Goal: Task Accomplishment & Management: Manage account settings

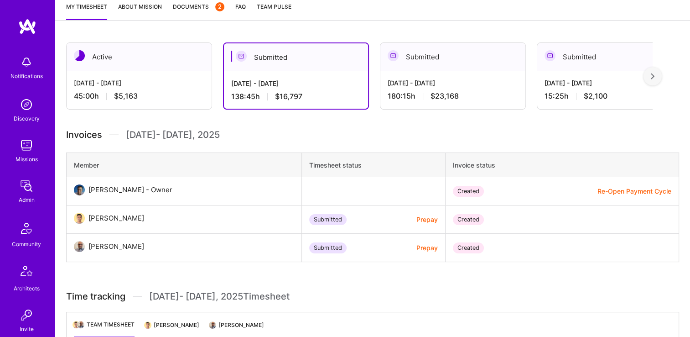
scroll to position [91, 0]
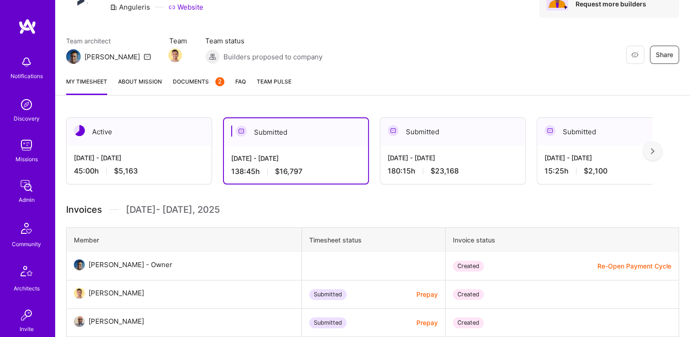
click at [624, 266] on button "Re-Open Payment Cycle" at bounding box center [635, 266] width 74 height 10
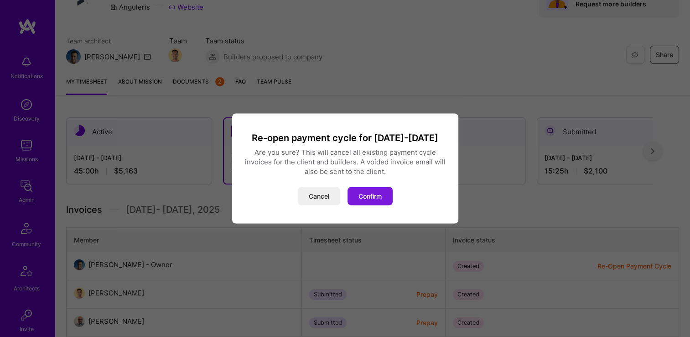
click at [363, 196] on button "Confirm" at bounding box center [370, 196] width 45 height 18
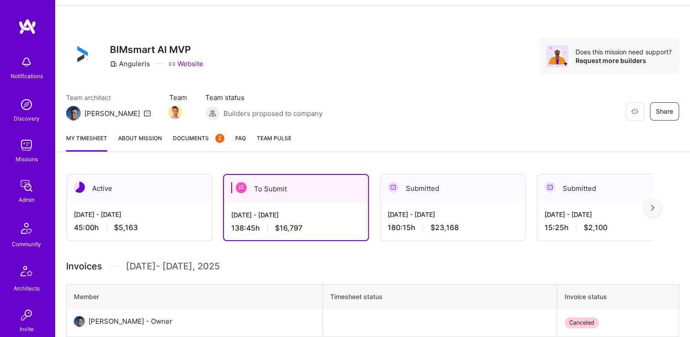
scroll to position [0, 0]
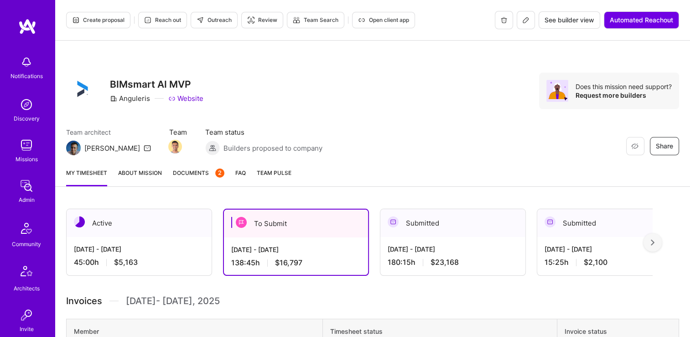
click at [195, 176] on span "Documents 2" at bounding box center [199, 173] width 52 height 10
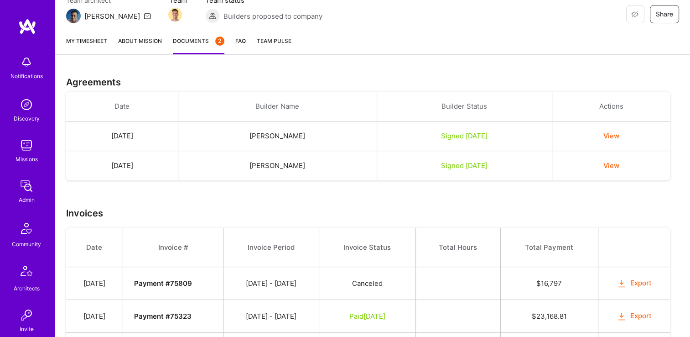
scroll to position [190, 0]
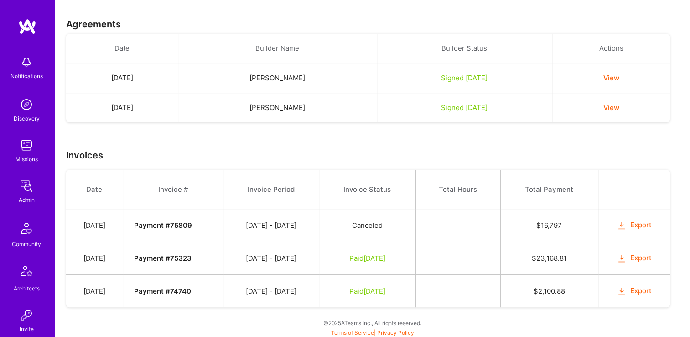
click at [635, 221] on button "Export" at bounding box center [635, 225] width 36 height 10
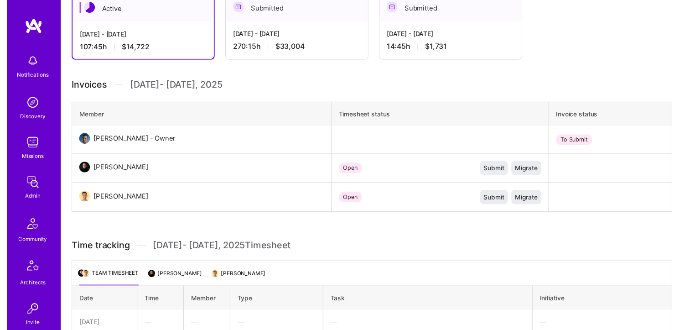
scroll to position [91, 0]
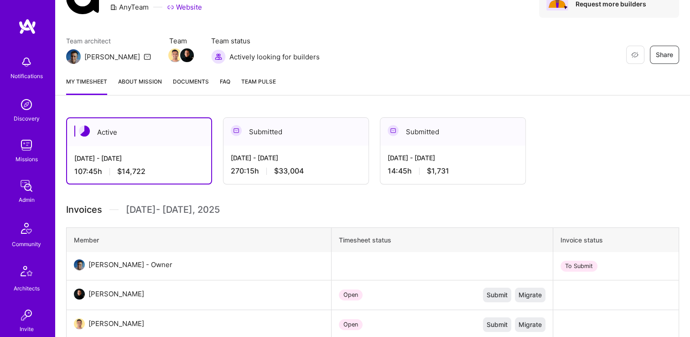
click at [283, 156] on div "[DATE] - [DATE]" at bounding box center [296, 158] width 131 height 10
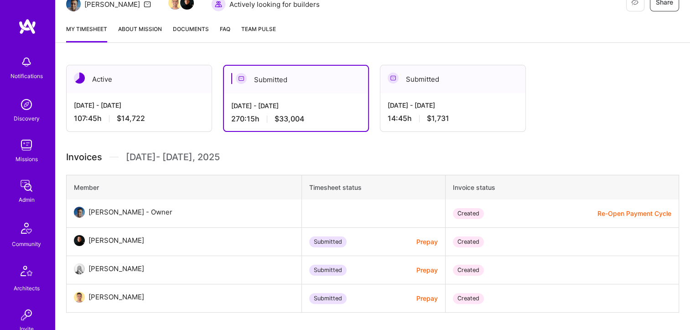
scroll to position [183, 0]
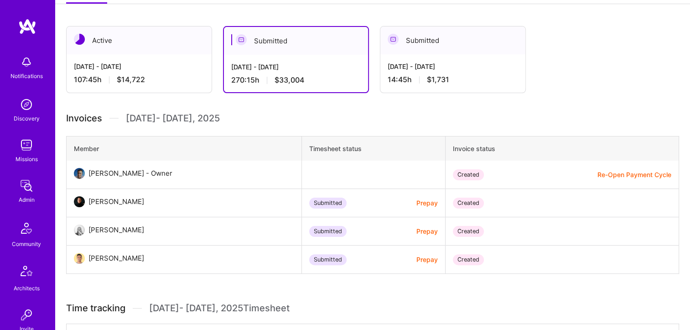
click at [642, 172] on button "Re-Open Payment Cycle" at bounding box center [635, 175] width 74 height 10
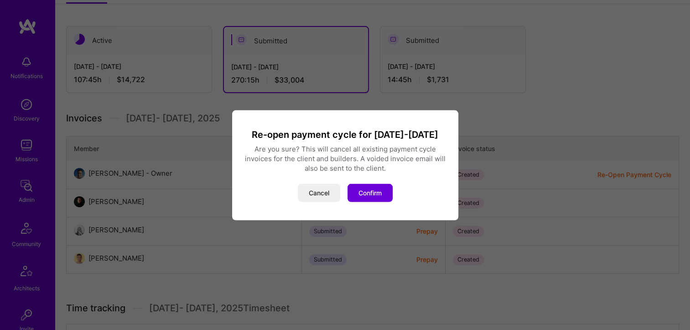
click at [366, 191] on button "Confirm" at bounding box center [370, 192] width 45 height 18
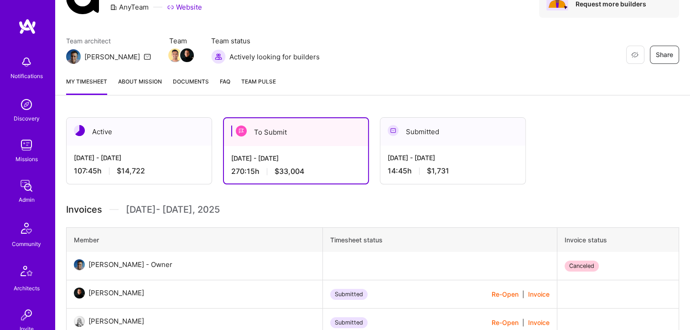
click at [183, 87] on link "Documents" at bounding box center [191, 86] width 36 height 18
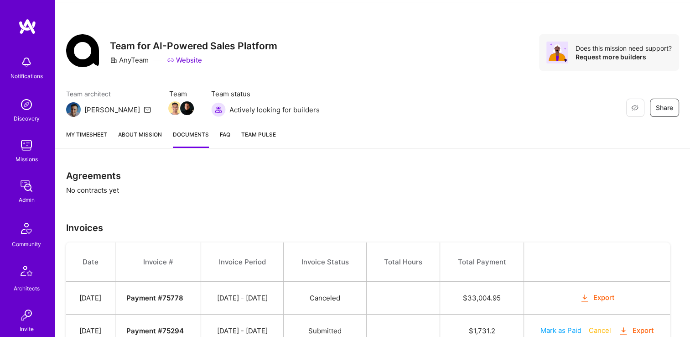
scroll to position [78, 0]
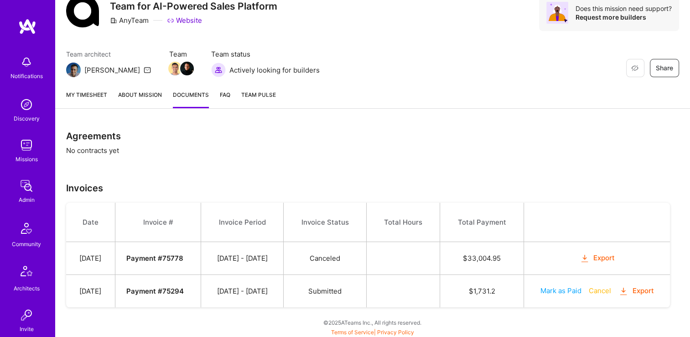
click at [604, 254] on button "Export" at bounding box center [598, 258] width 36 height 10
